Goal: Task Accomplishment & Management: Manage account settings

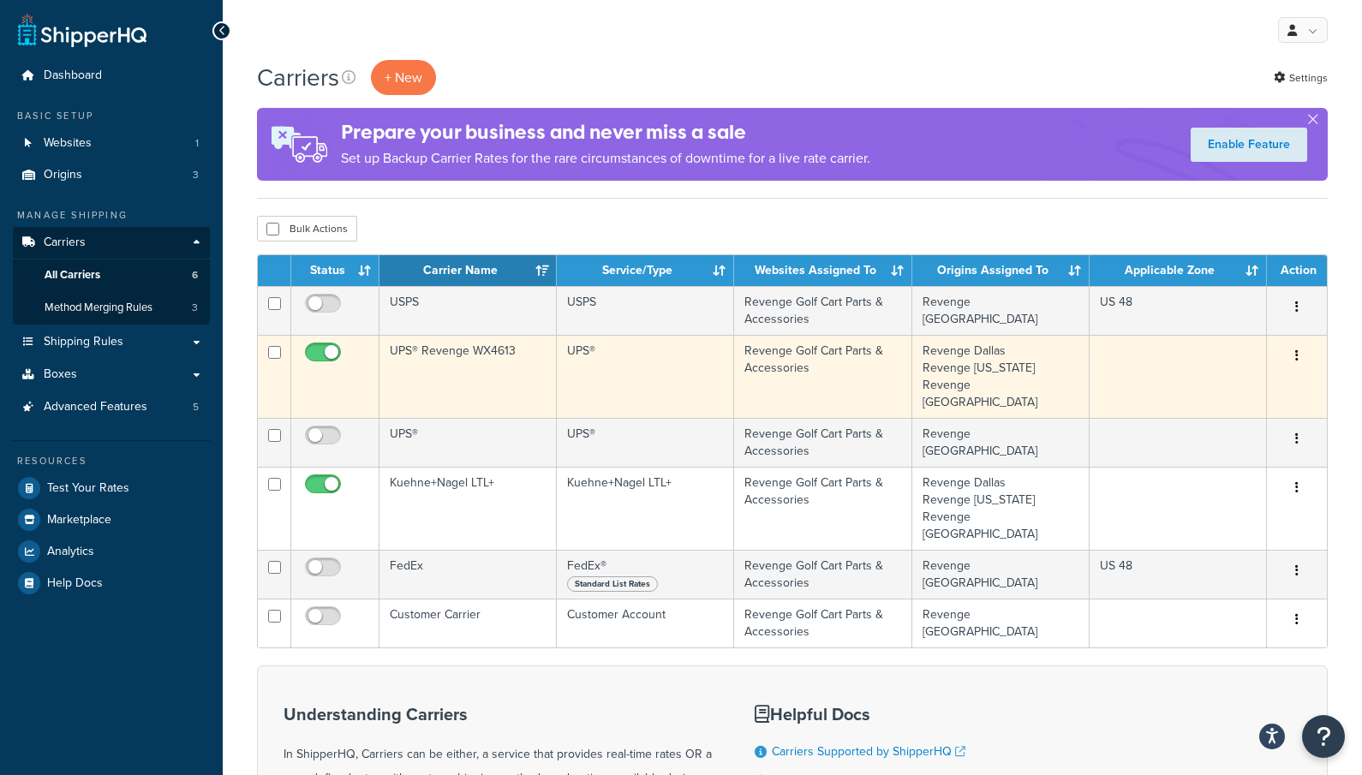
click at [461, 355] on td "UPS® Revenge WX4613" at bounding box center [467, 376] width 177 height 83
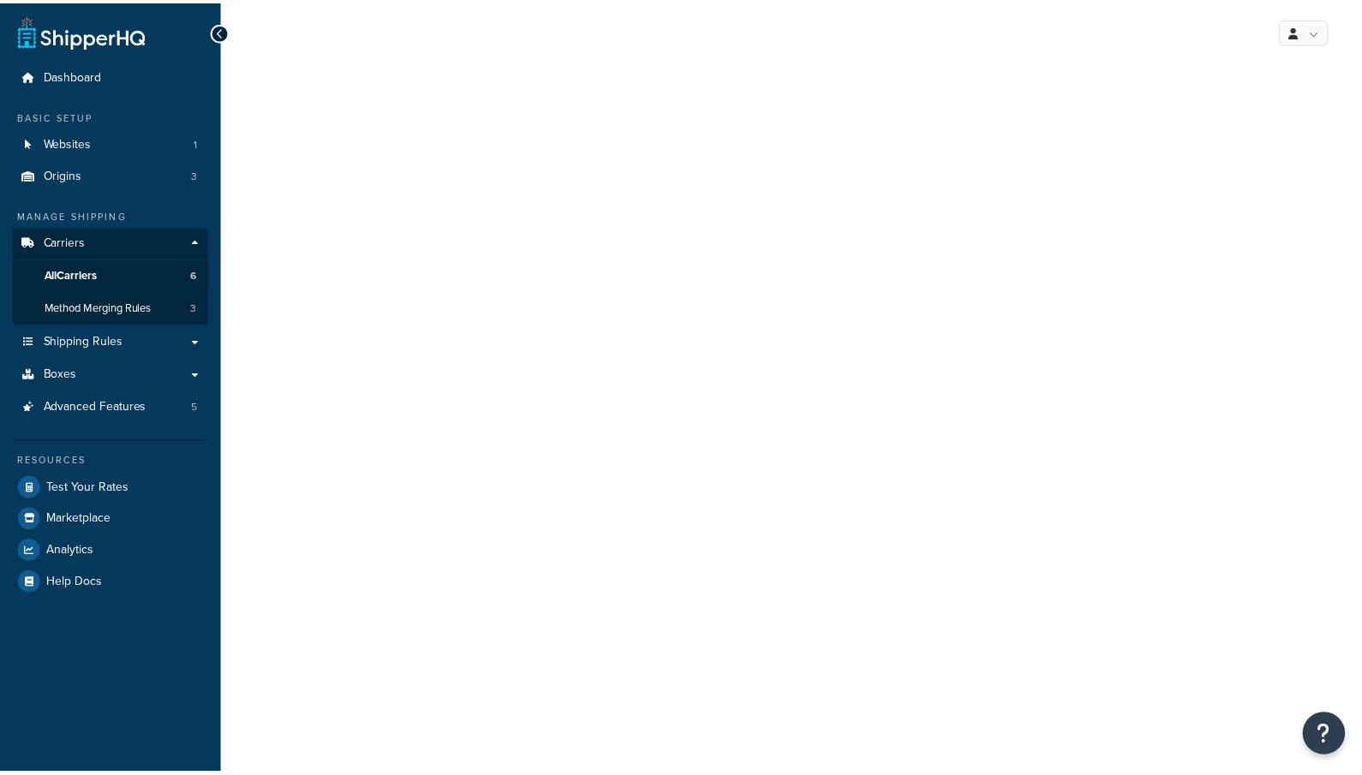
select select "ups"
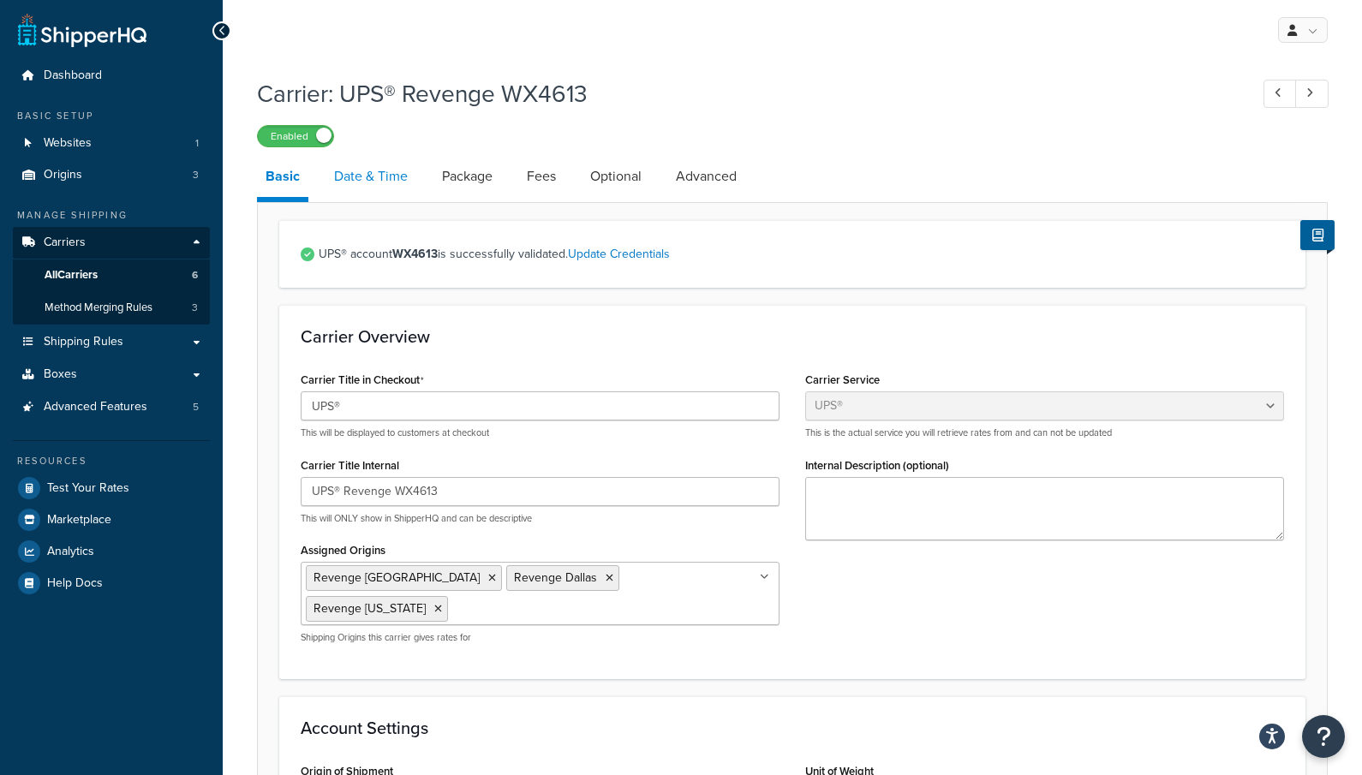
click at [369, 167] on link "Date & Time" at bounding box center [371, 176] width 91 height 41
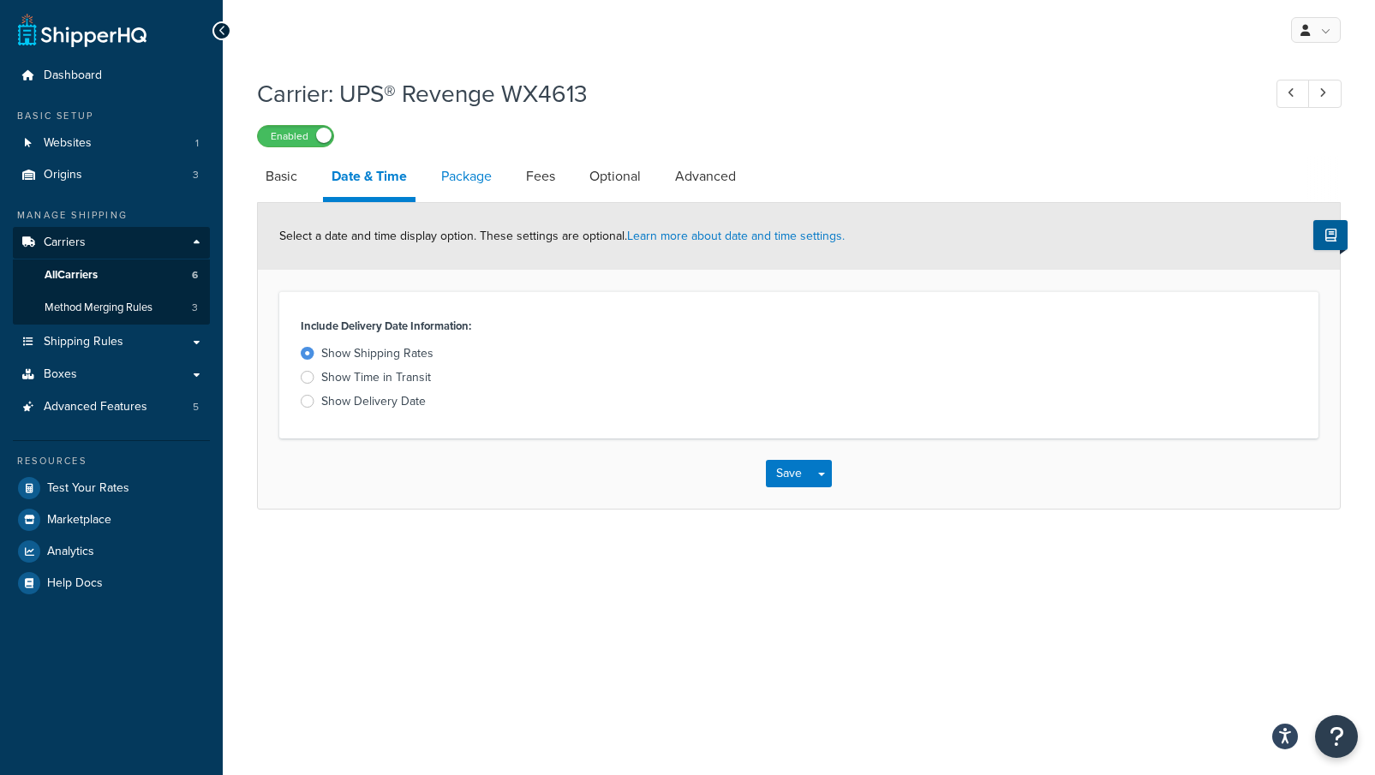
click at [474, 195] on link "Package" at bounding box center [467, 176] width 68 height 41
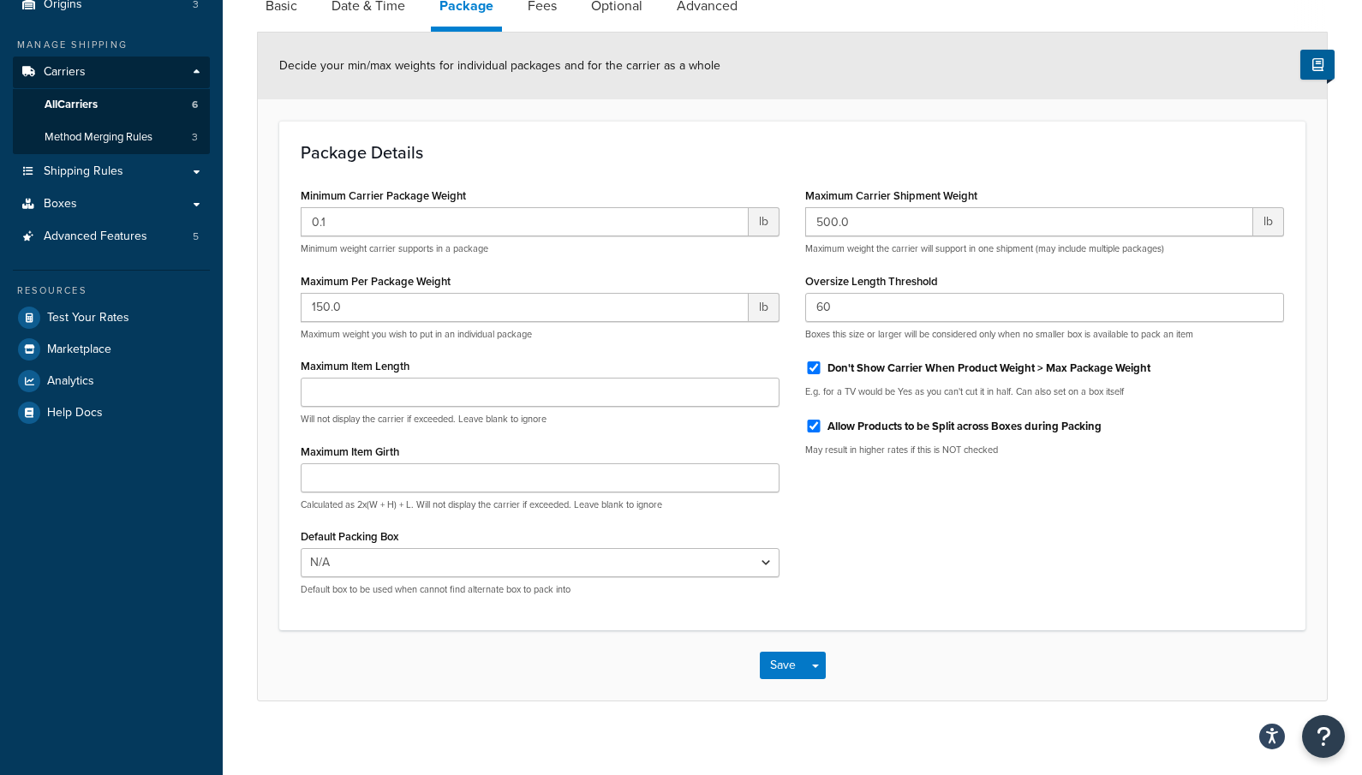
scroll to position [171, 0]
click at [547, 7] on link "Fees" at bounding box center [542, 5] width 46 height 41
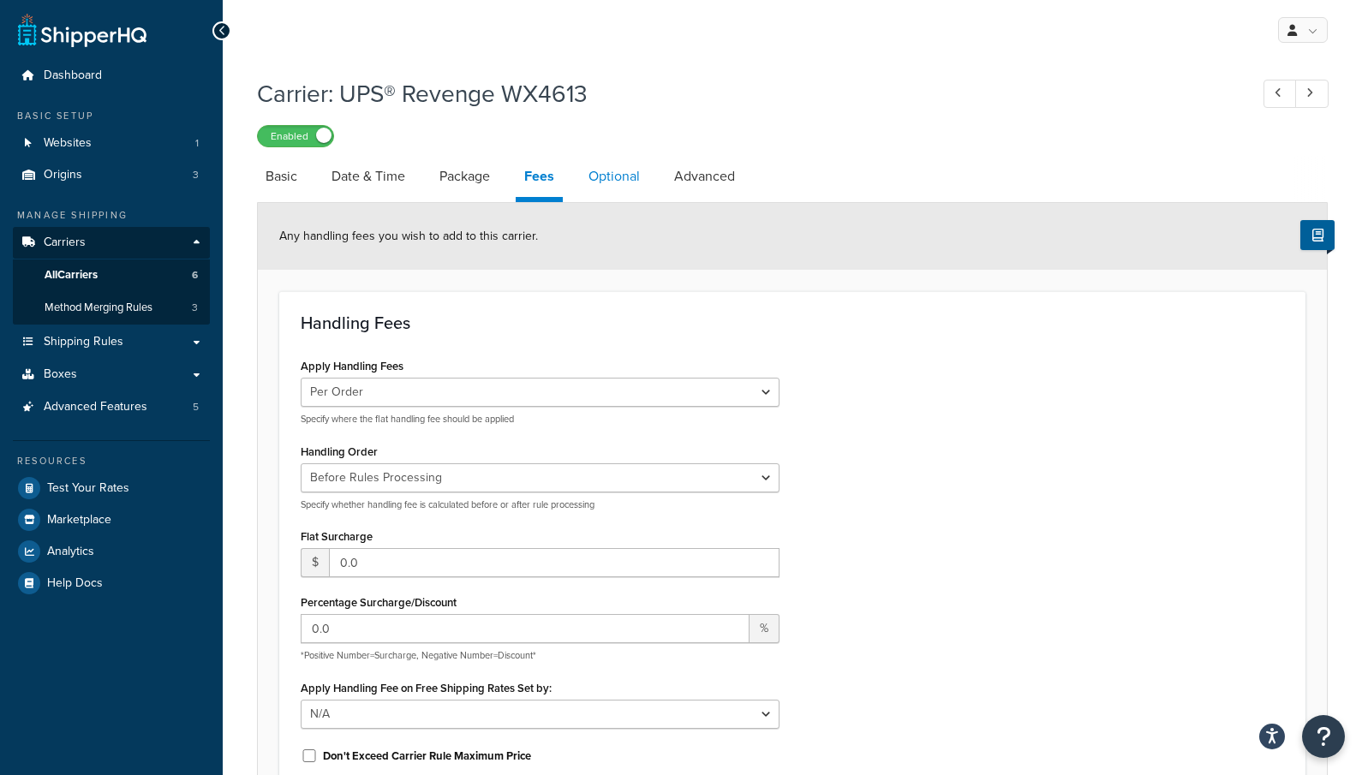
click at [619, 182] on link "Optional" at bounding box center [614, 176] width 69 height 41
select select "business"
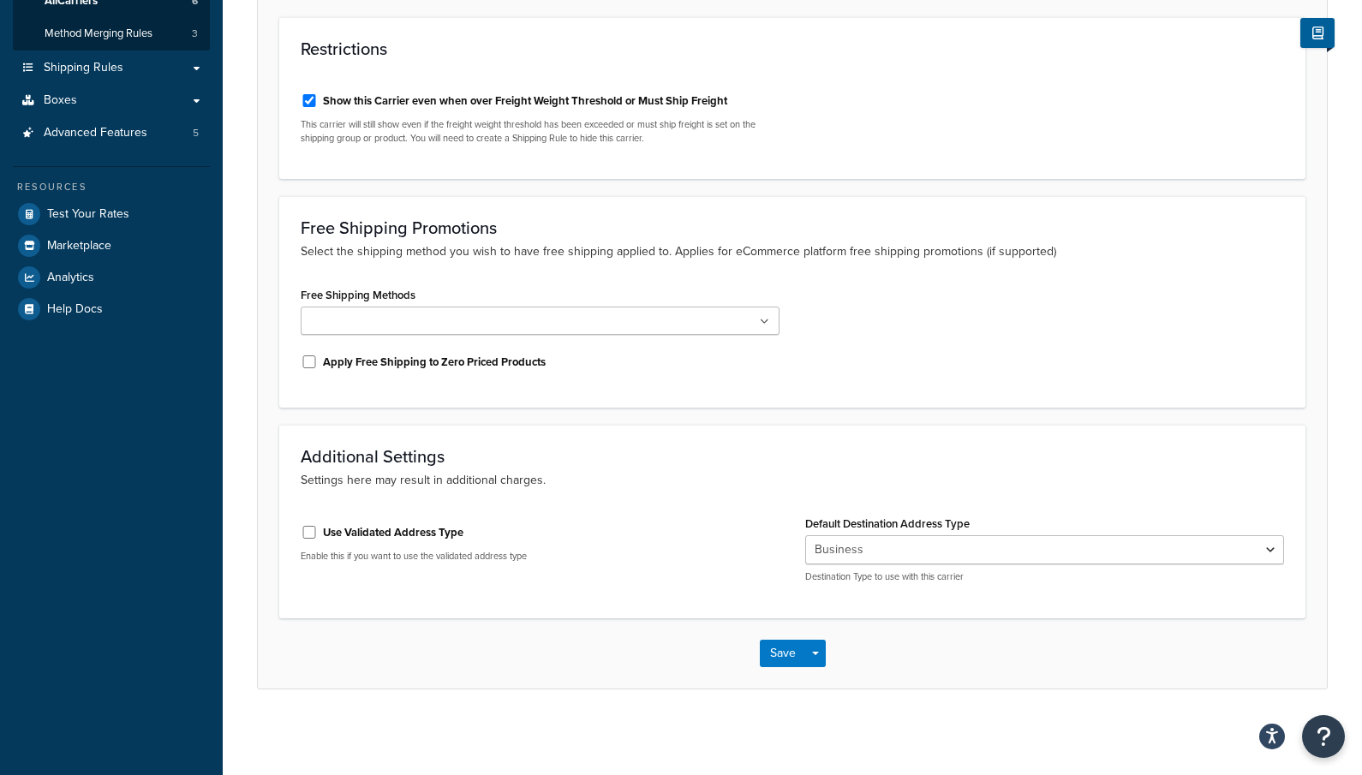
scroll to position [19, 0]
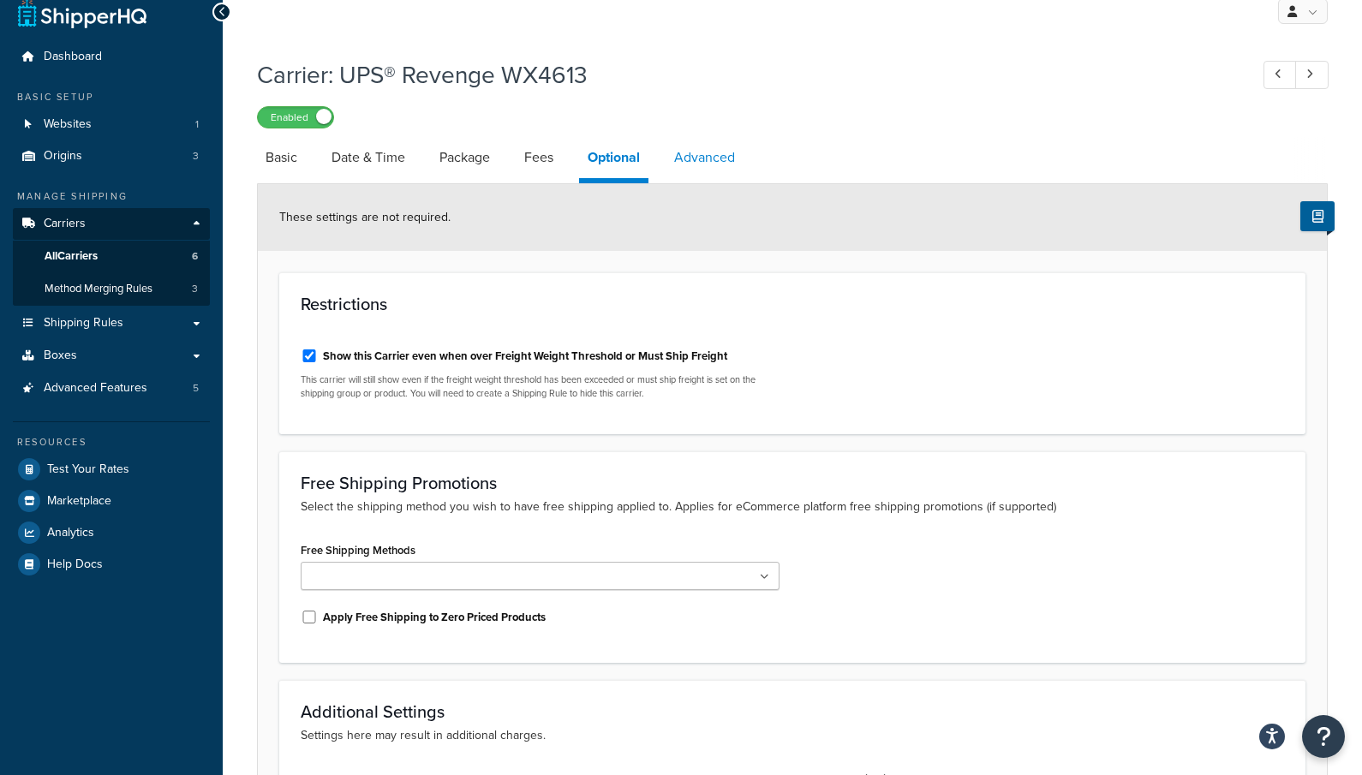
click at [730, 169] on link "Advanced" at bounding box center [705, 157] width 78 height 41
select select "false"
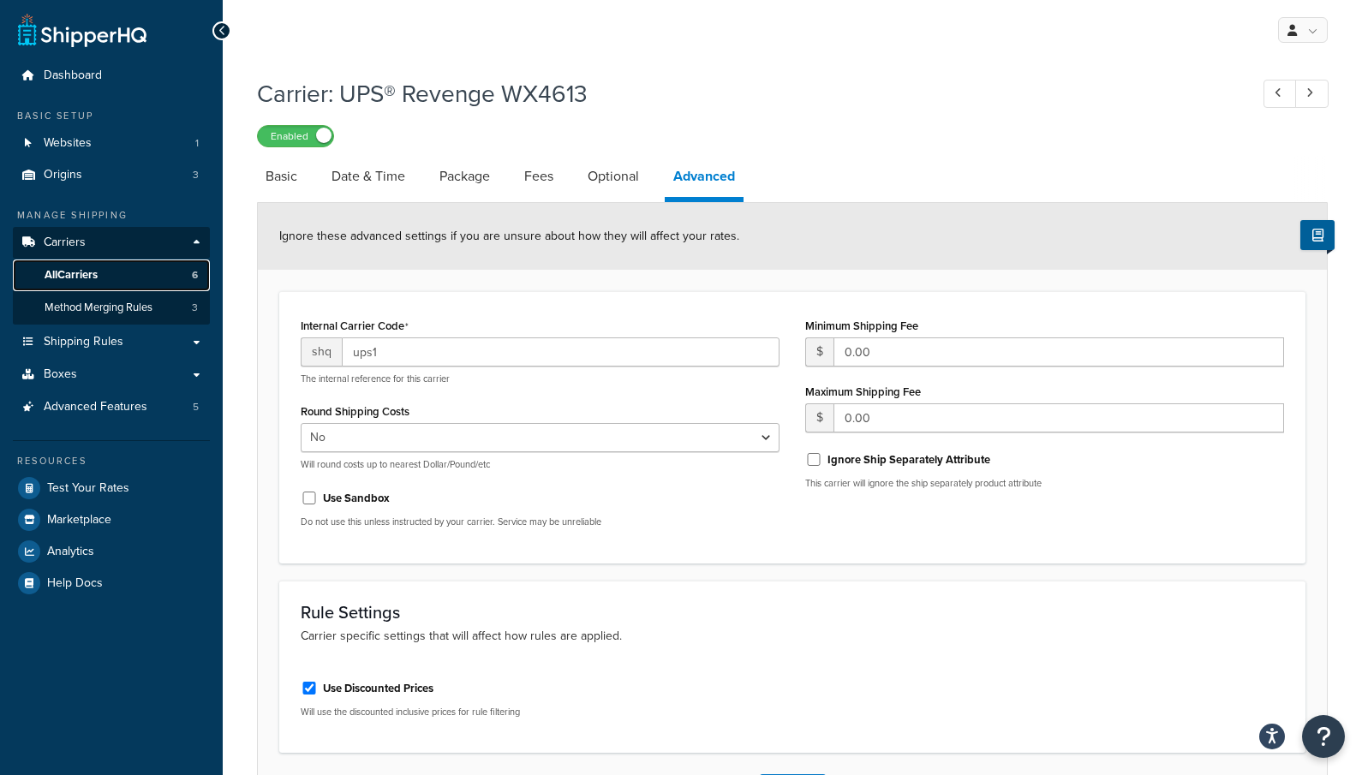
click at [102, 272] on link "All Carriers 6" at bounding box center [111, 276] width 197 height 32
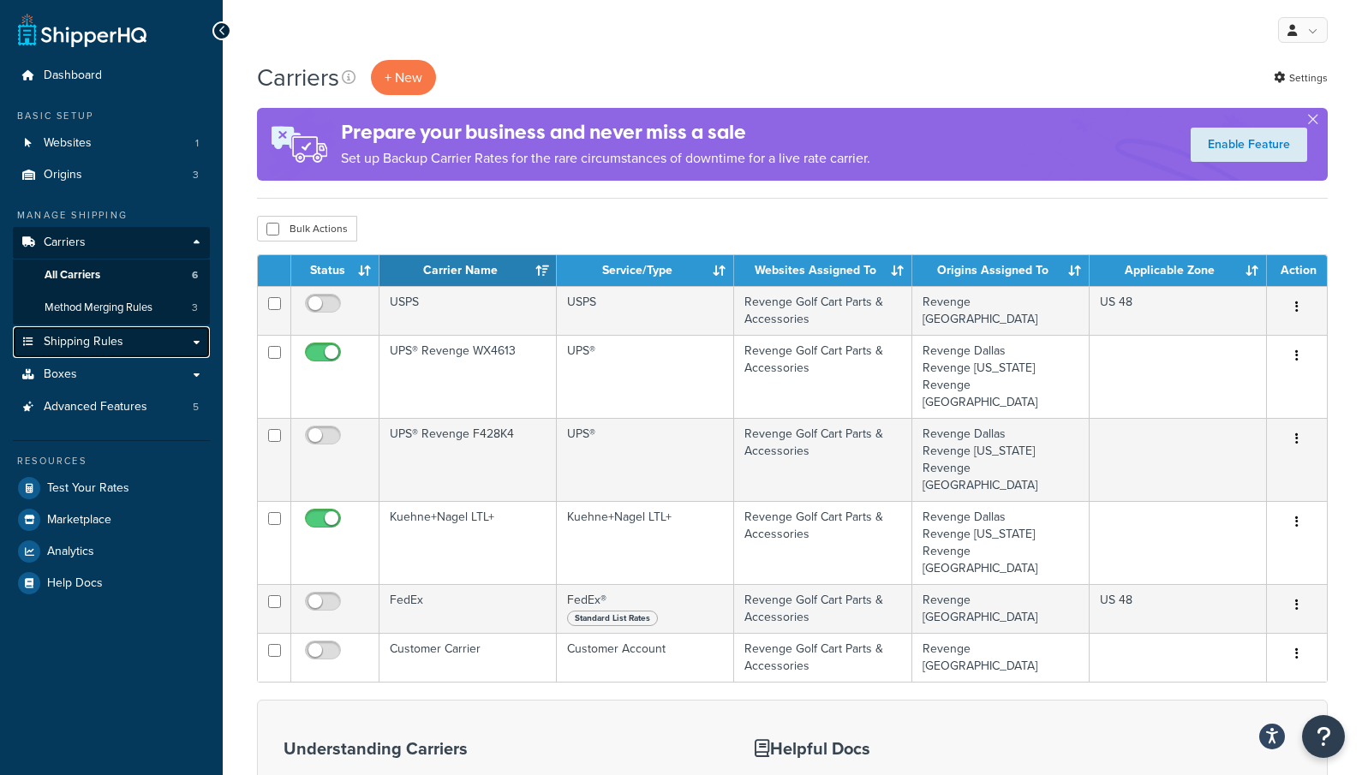
click at [190, 348] on link "Shipping Rules" at bounding box center [111, 342] width 197 height 32
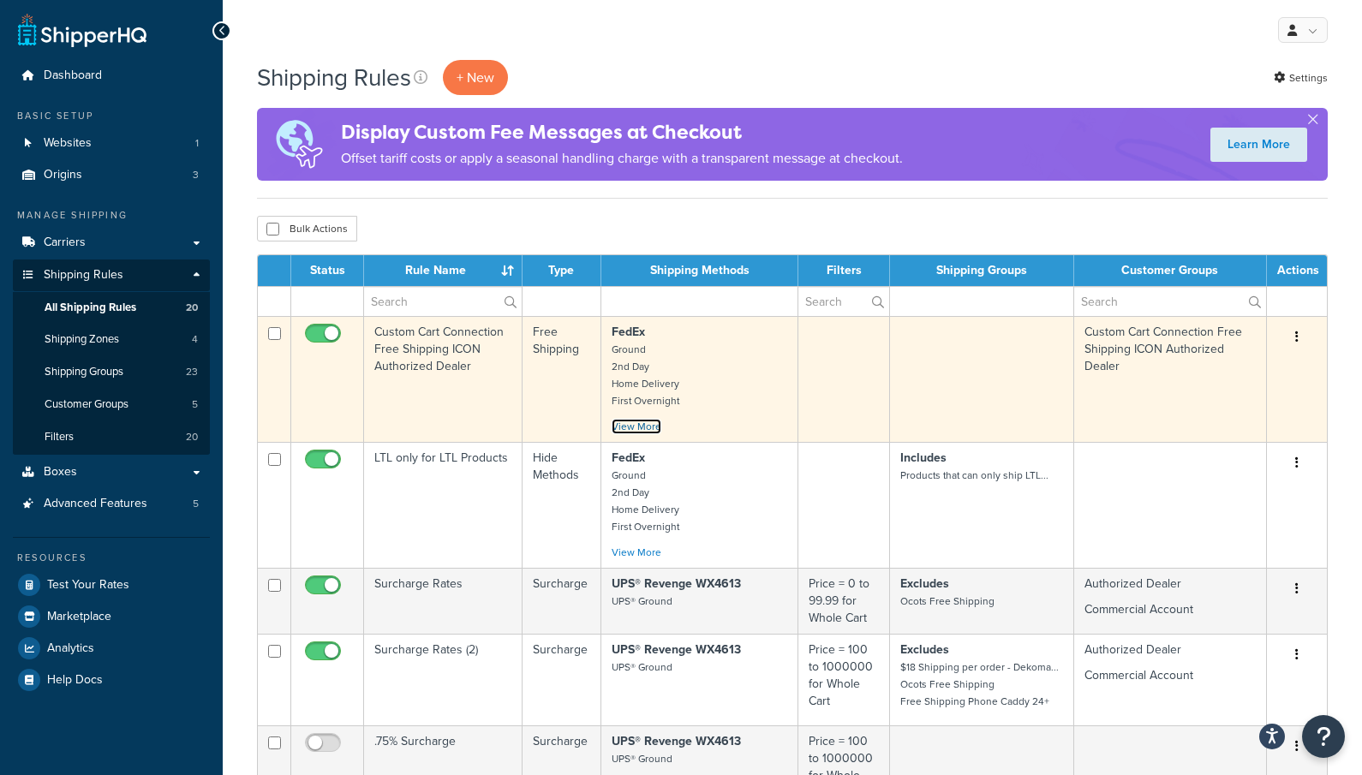
click at [648, 430] on link "View More" at bounding box center [637, 426] width 50 height 15
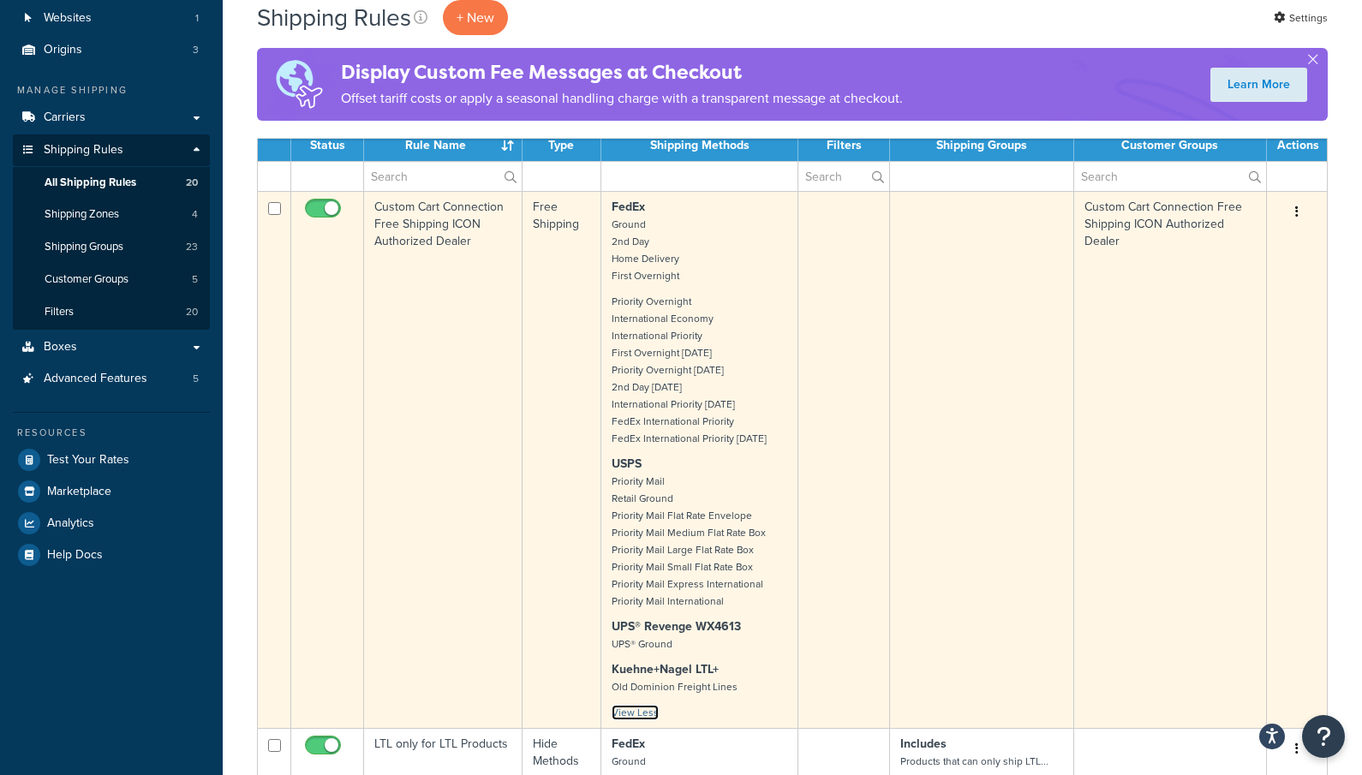
scroll to position [343, 0]
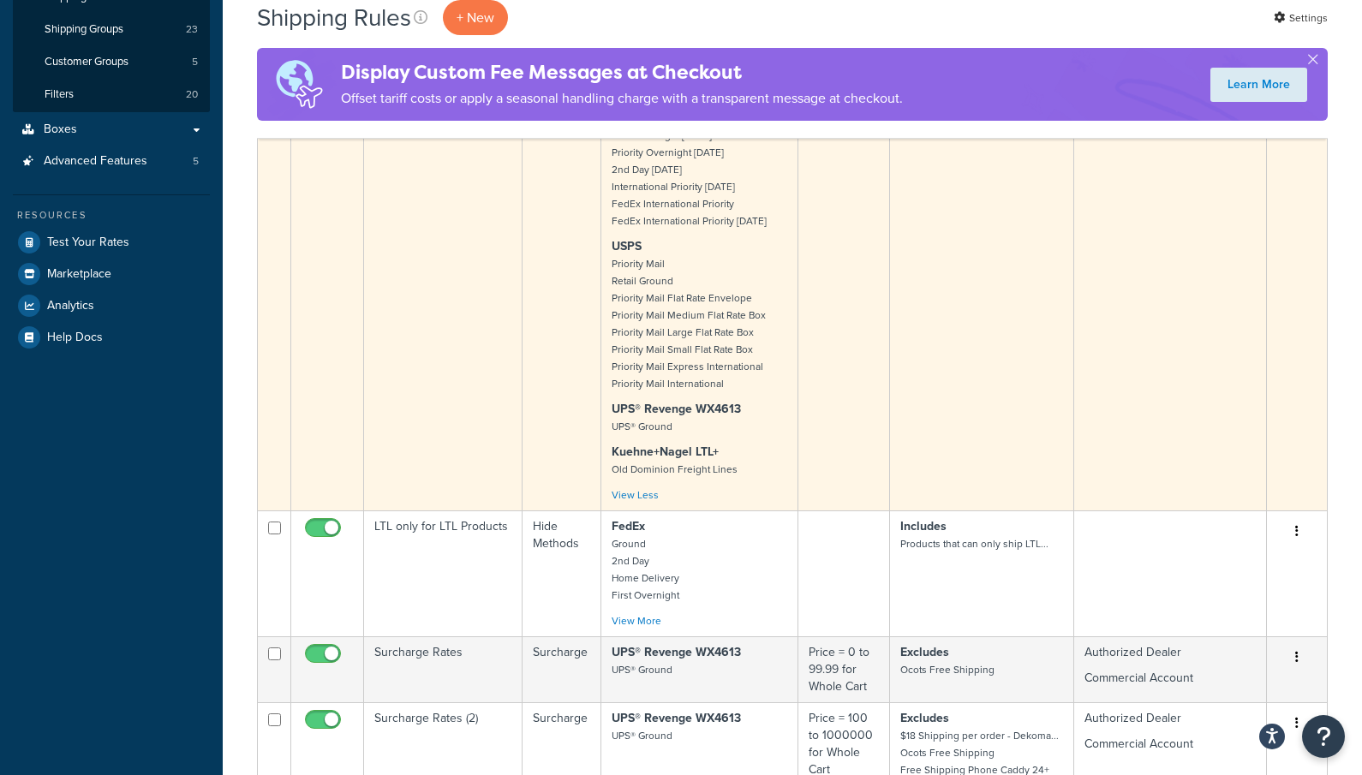
click at [765, 440] on div "Priority Overnight International Economy International Priority First Overnight…" at bounding box center [700, 276] width 176 height 403
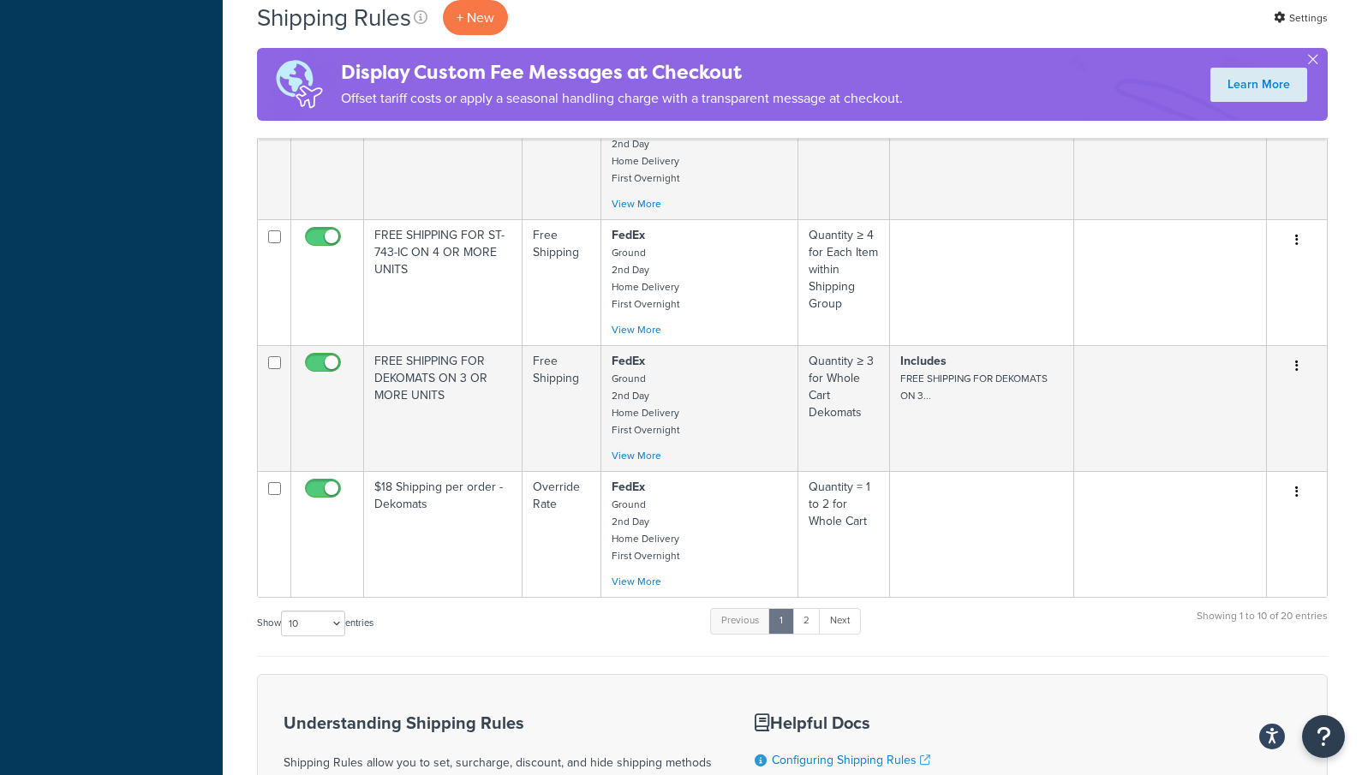
scroll to position [1456, 0]
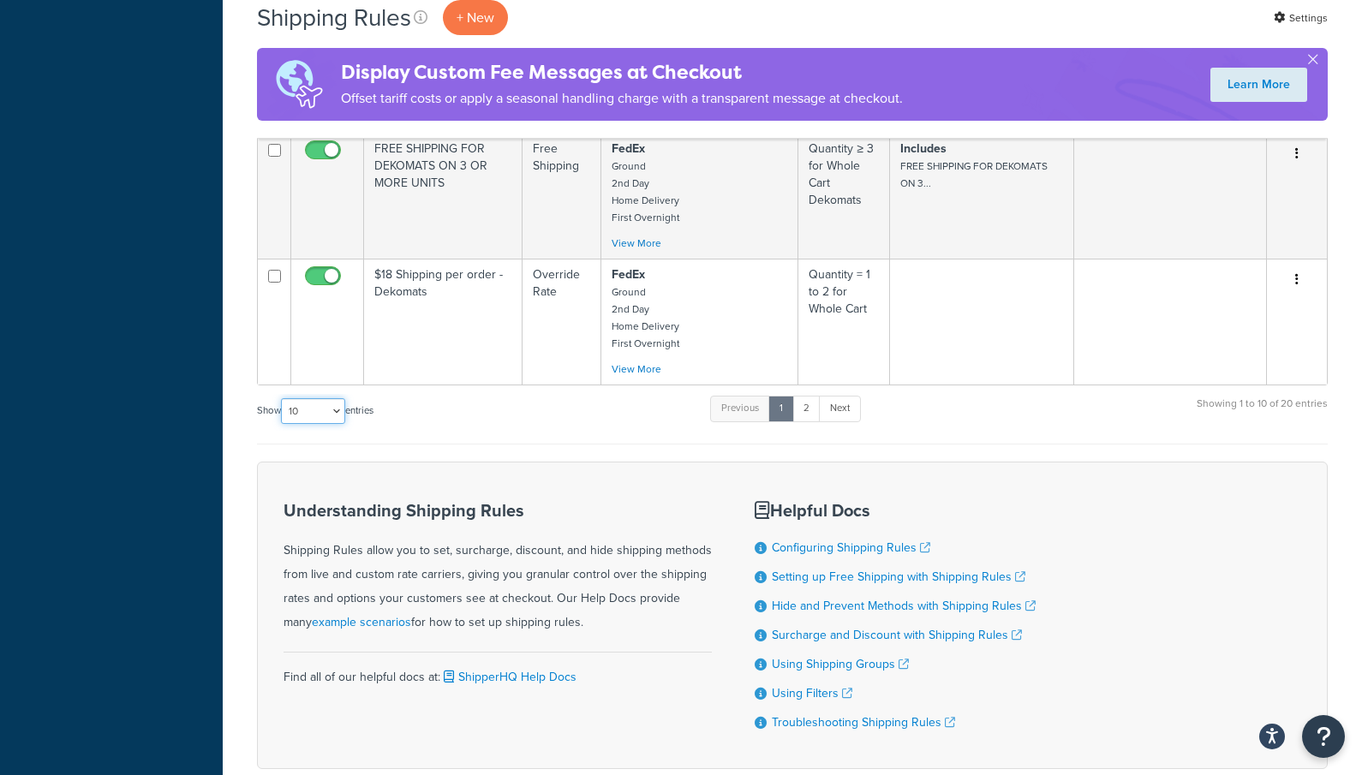
click at [314, 406] on select "10 15 25 50 100 1000" at bounding box center [313, 411] width 64 height 26
select select "1000"
click at [283, 399] on select "10 15 25 50 100 1000" at bounding box center [313, 411] width 64 height 26
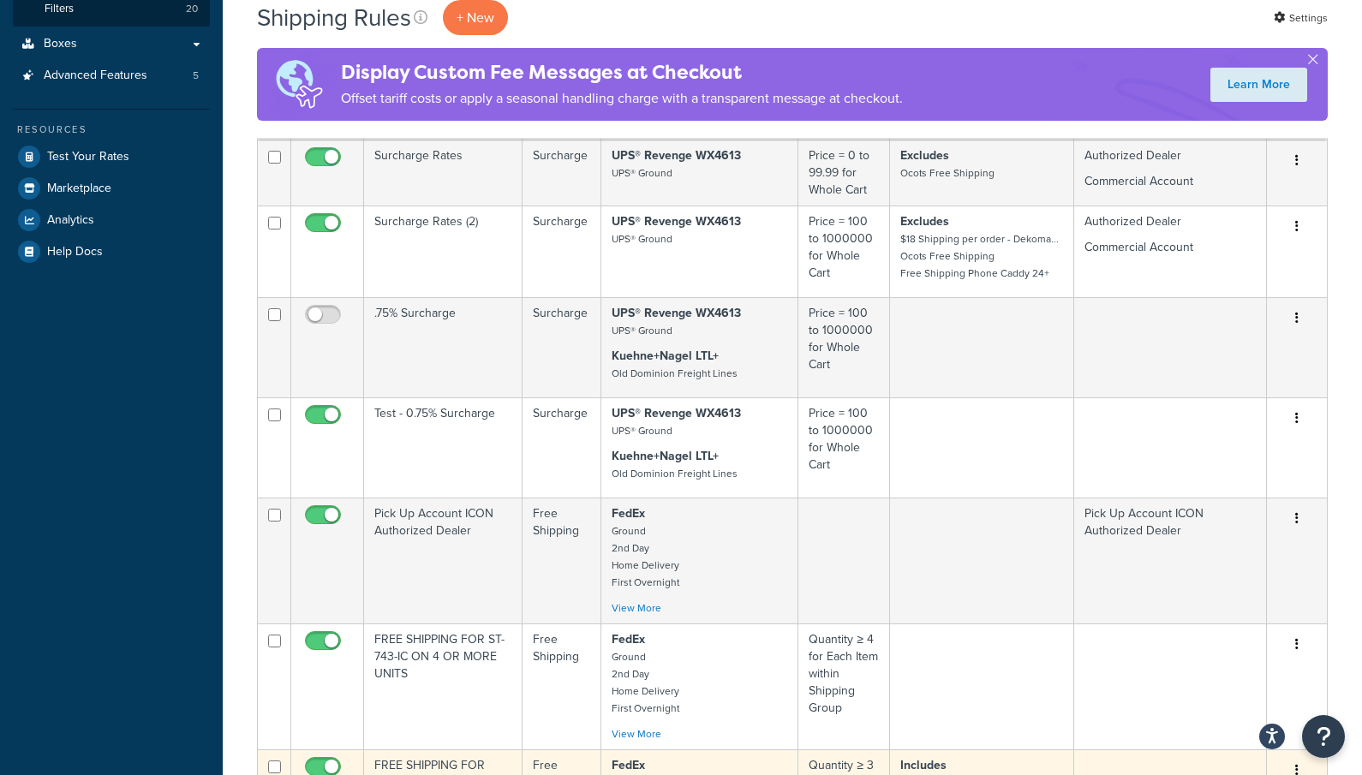
scroll to position [0, 0]
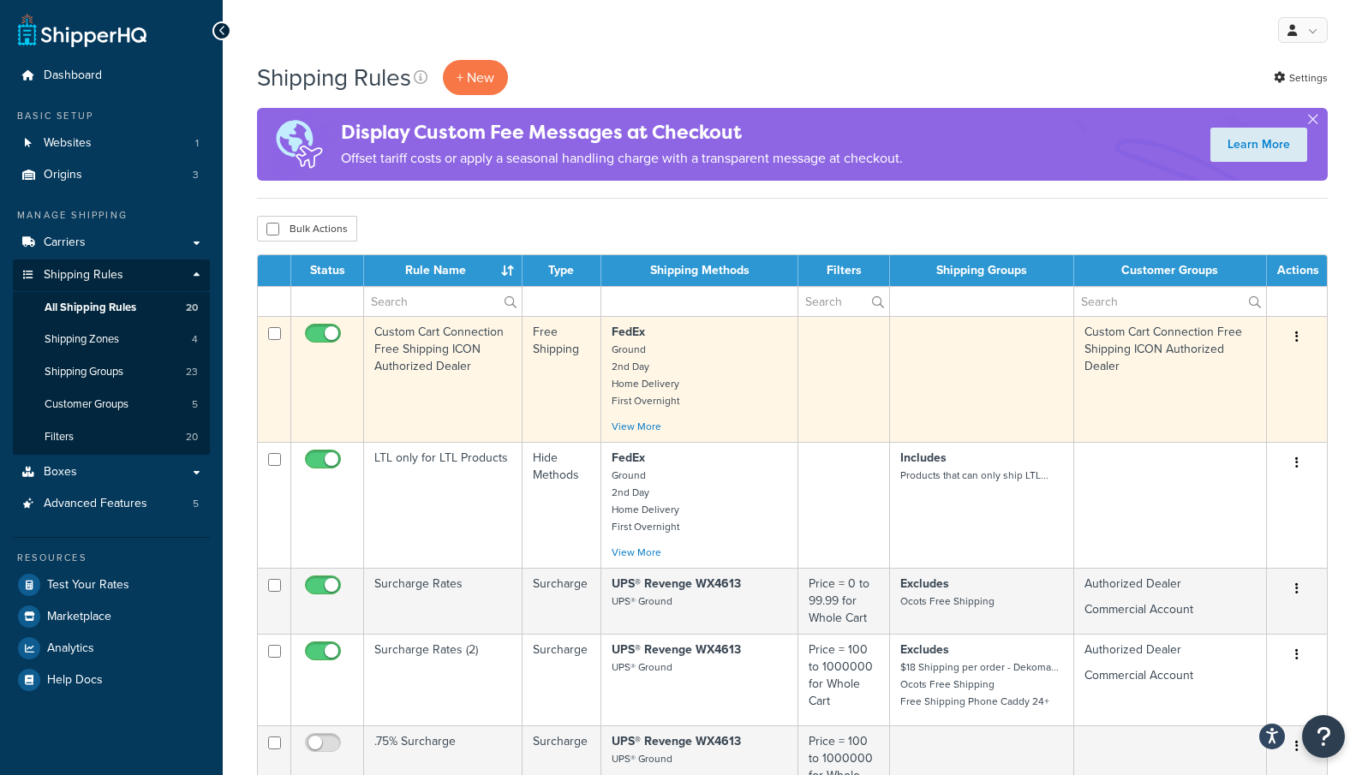
click at [709, 399] on p "FedEx Ground 2nd Day Home Delivery First Overnight" at bounding box center [700, 367] width 176 height 86
